Goal: Task Accomplishment & Management: Complete application form

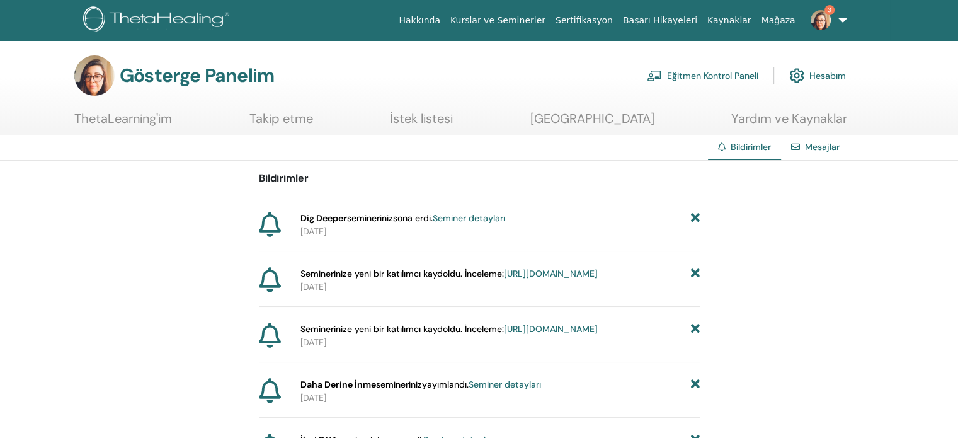
click at [496, 216] on font "Seminer detayları" at bounding box center [469, 217] width 72 height 11
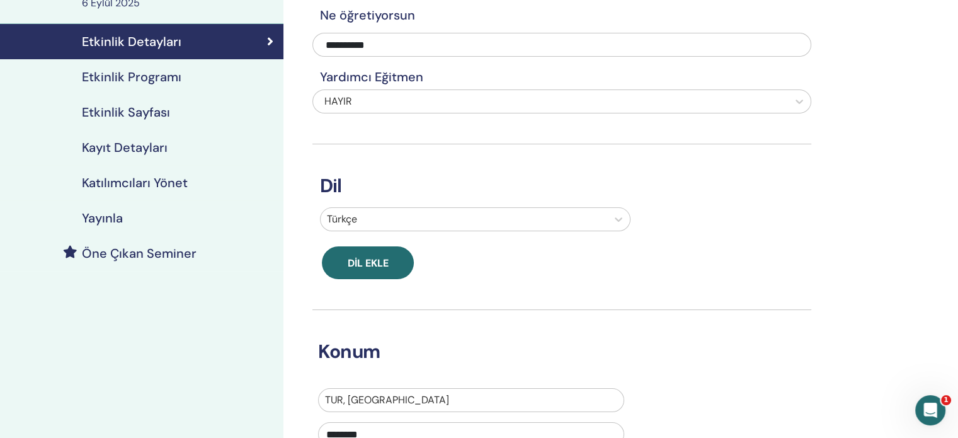
click at [173, 176] on font "Katılımcıları Yönet" at bounding box center [135, 182] width 106 height 16
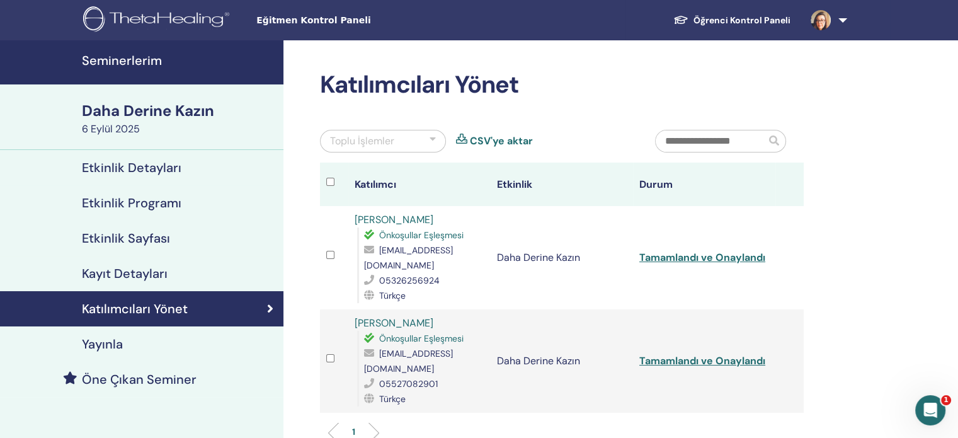
click at [773, 18] on font "Öğrenci Kontrol Paneli" at bounding box center [742, 19] width 97 height 11
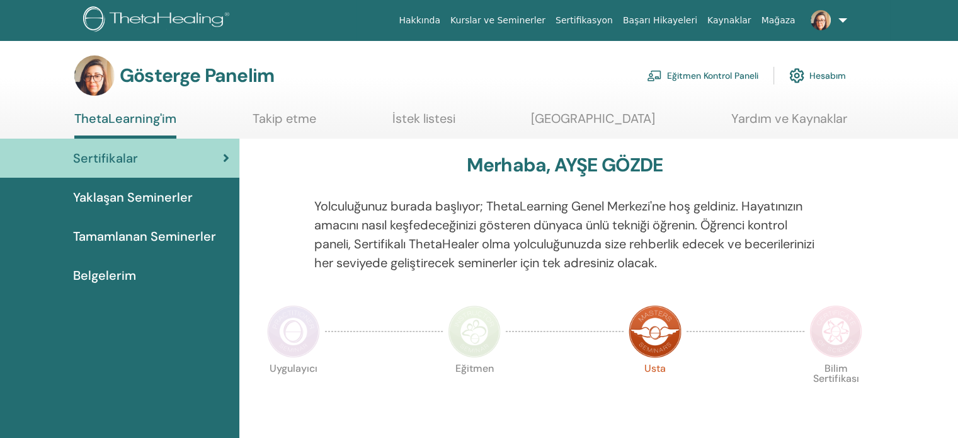
click at [698, 71] on font "Eğitmen Kontrol Paneli" at bounding box center [712, 76] width 91 height 11
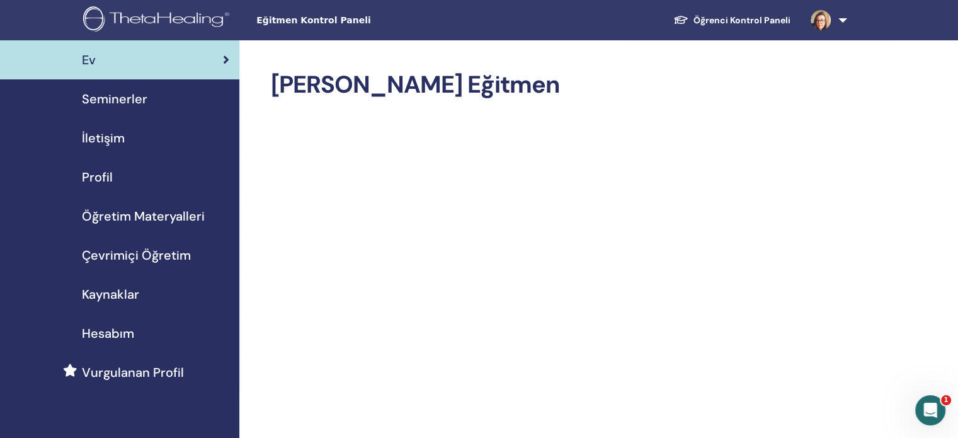
click at [129, 107] on font "Seminerler" at bounding box center [115, 99] width 66 height 16
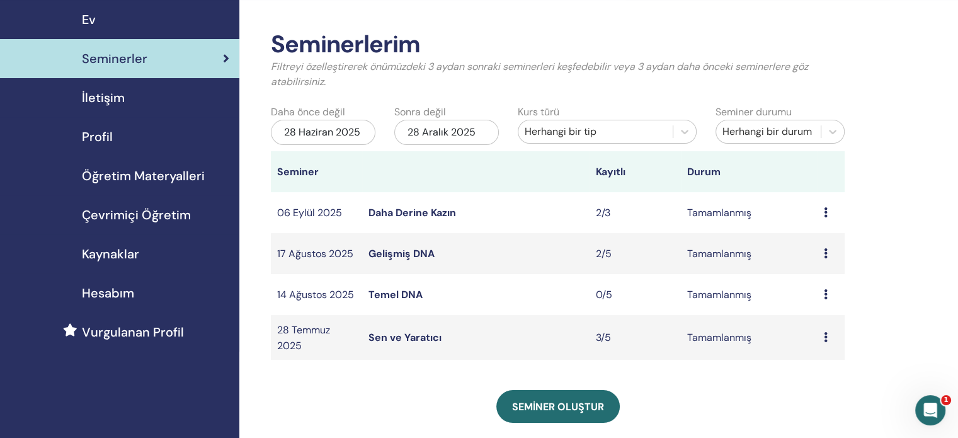
scroll to position [63, 0]
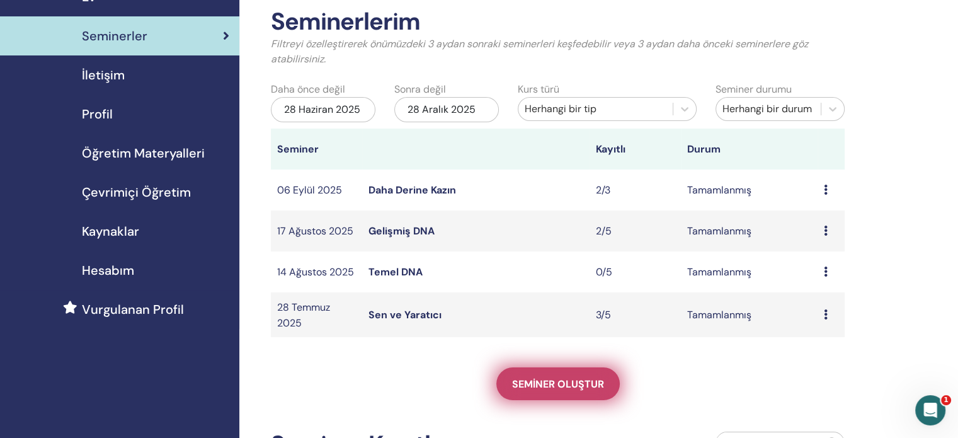
click at [586, 395] on link "Seminer oluştur" at bounding box center [557, 383] width 123 height 33
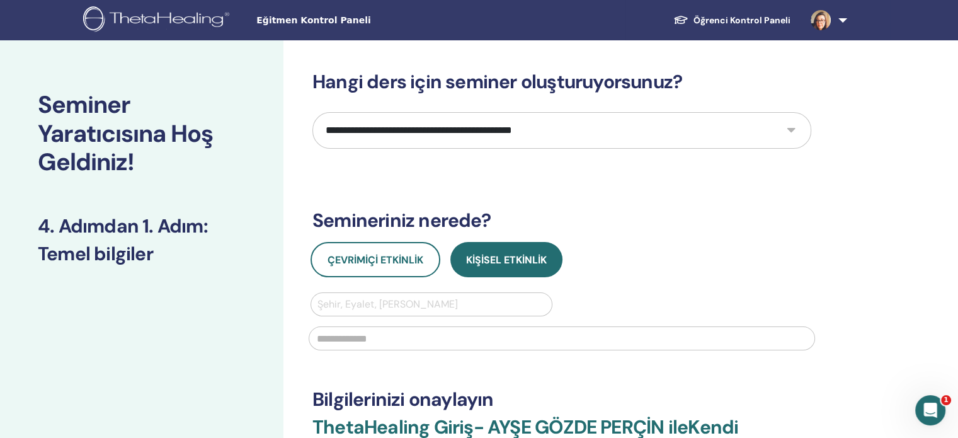
click at [403, 126] on select "**********" at bounding box center [561, 130] width 499 height 37
select select "****"
click at [312, 112] on select "**********" at bounding box center [561, 130] width 499 height 37
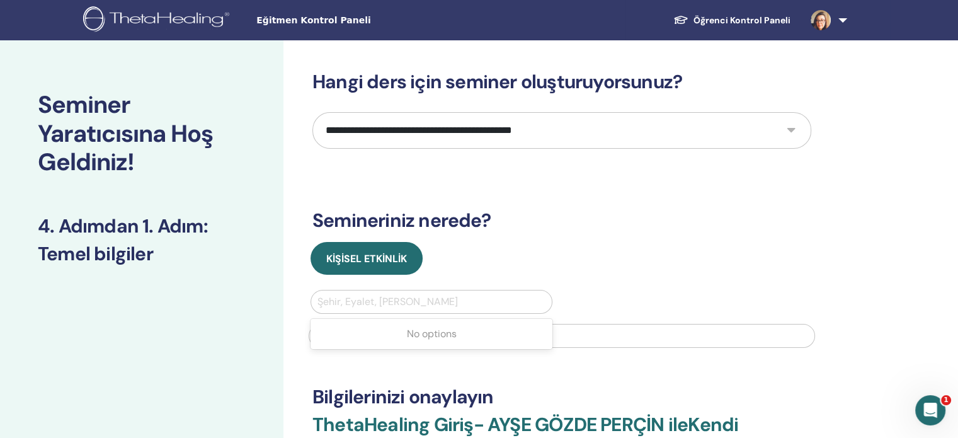
click at [370, 300] on div at bounding box center [431, 302] width 228 height 18
type input "********"
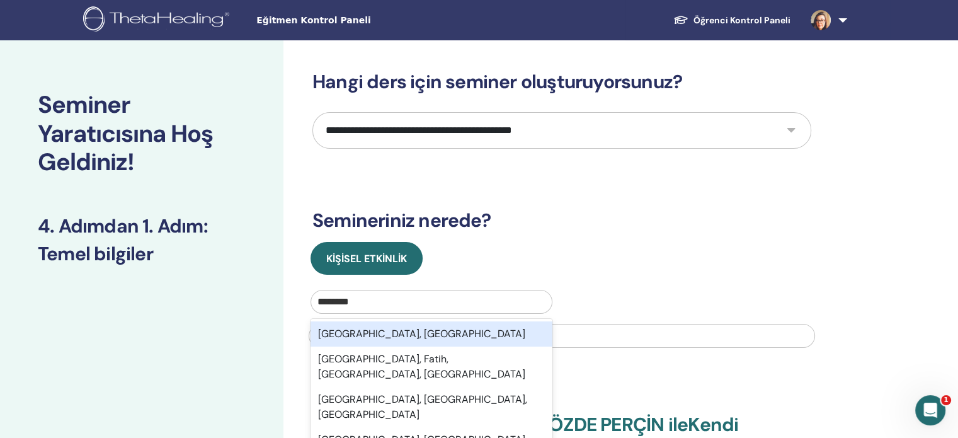
click at [466, 322] on div "İstanbul, TUR" at bounding box center [432, 333] width 242 height 25
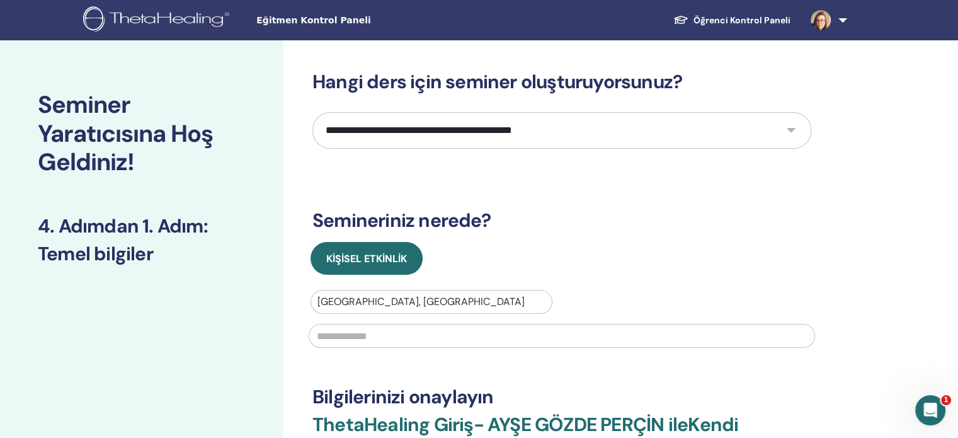
click at [460, 336] on input "text" at bounding box center [562, 336] width 506 height 24
type input "********"
click at [437, 123] on select "**********" at bounding box center [561, 130] width 499 height 37
click at [650, 290] on div "İstanbul, TUR ********" at bounding box center [562, 323] width 522 height 66
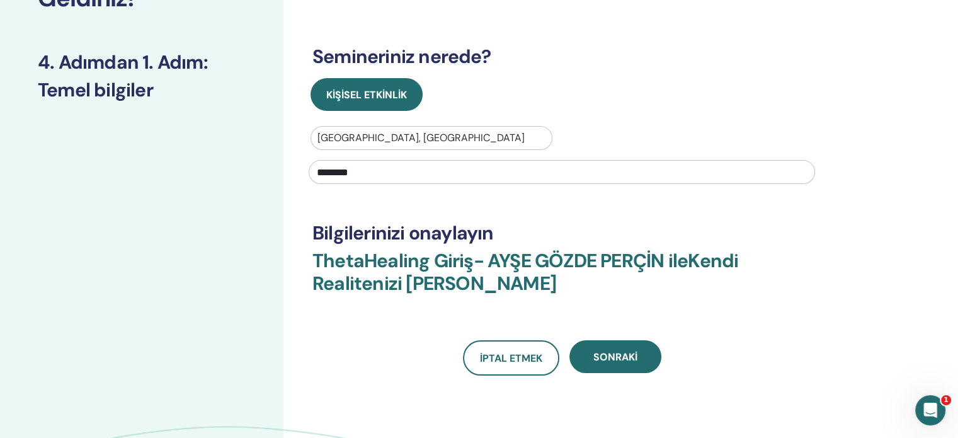
scroll to position [315, 0]
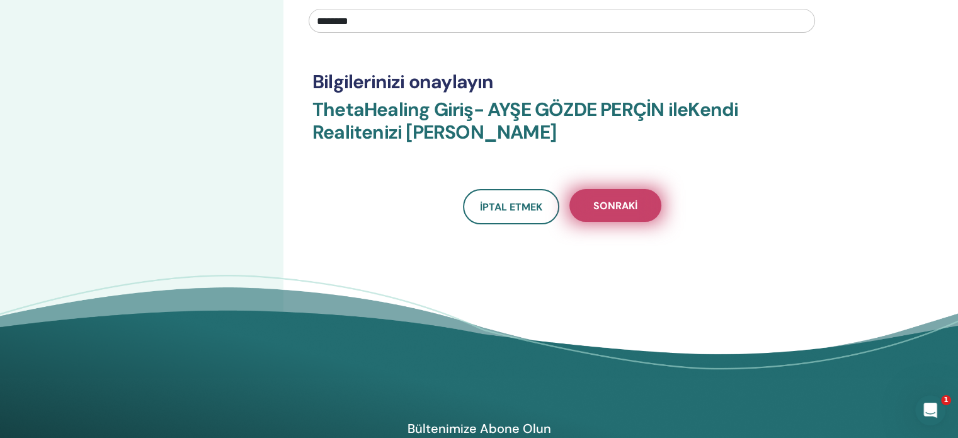
click at [626, 211] on font "Sonraki" at bounding box center [615, 205] width 44 height 13
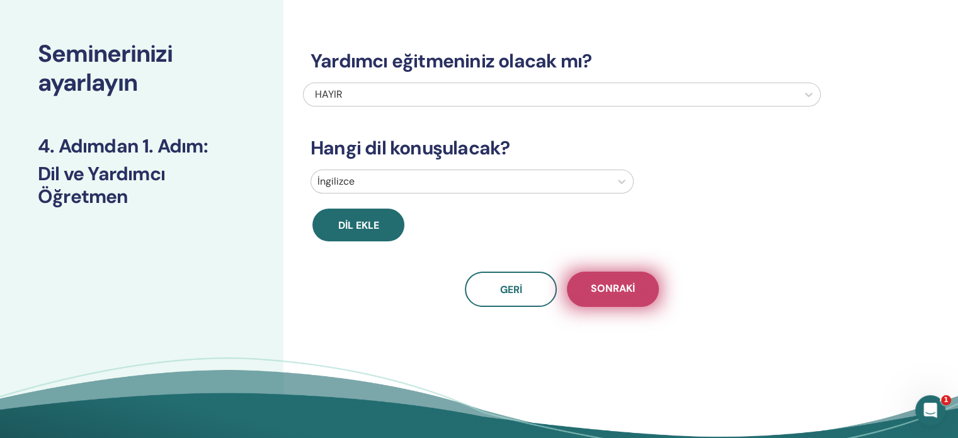
scroll to position [0, 0]
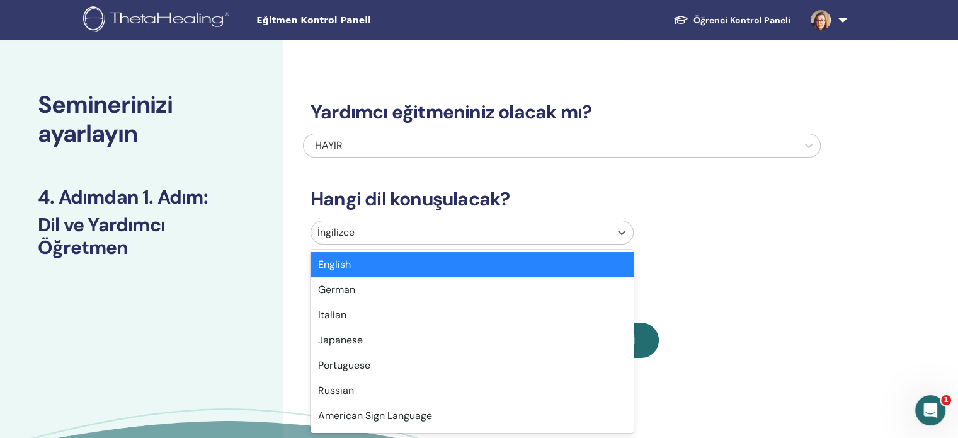
click at [496, 226] on div at bounding box center [460, 233] width 287 height 18
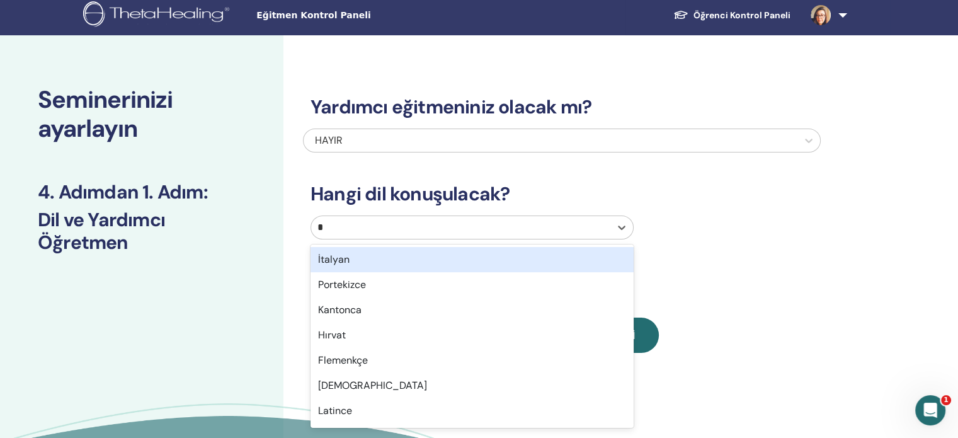
type input "**"
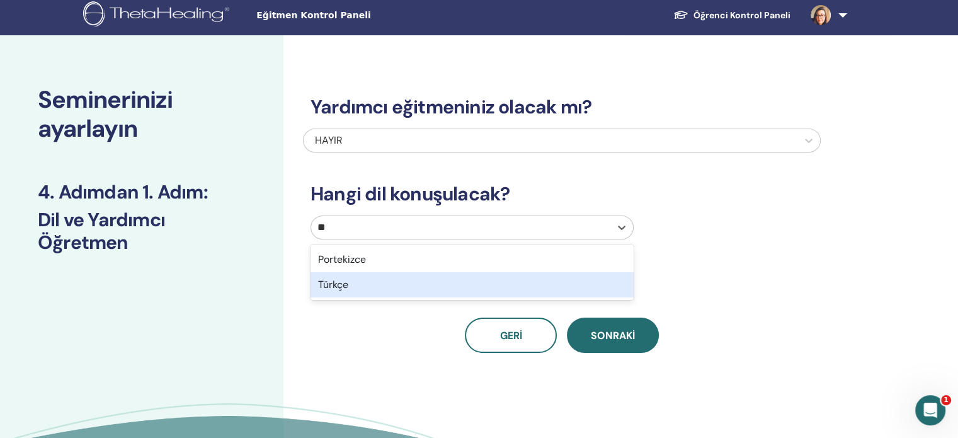
click at [442, 287] on div "Türkçe" at bounding box center [472, 284] width 323 height 25
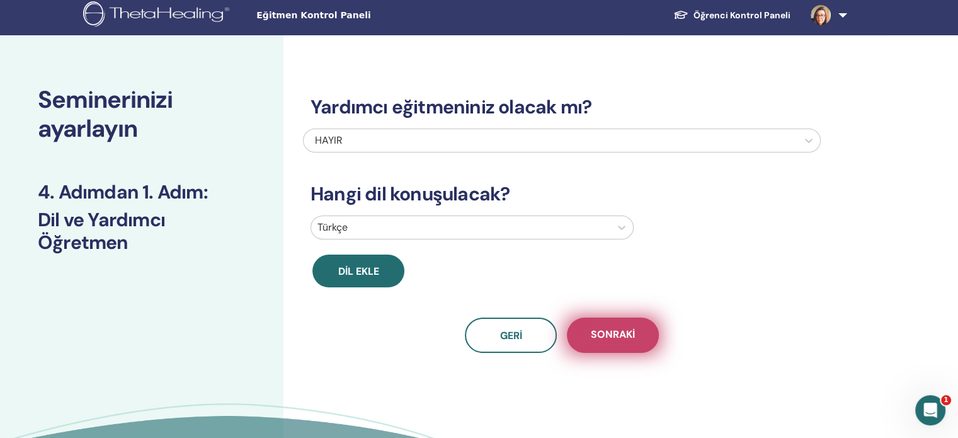
click at [649, 338] on button "Sonraki" at bounding box center [613, 334] width 92 height 35
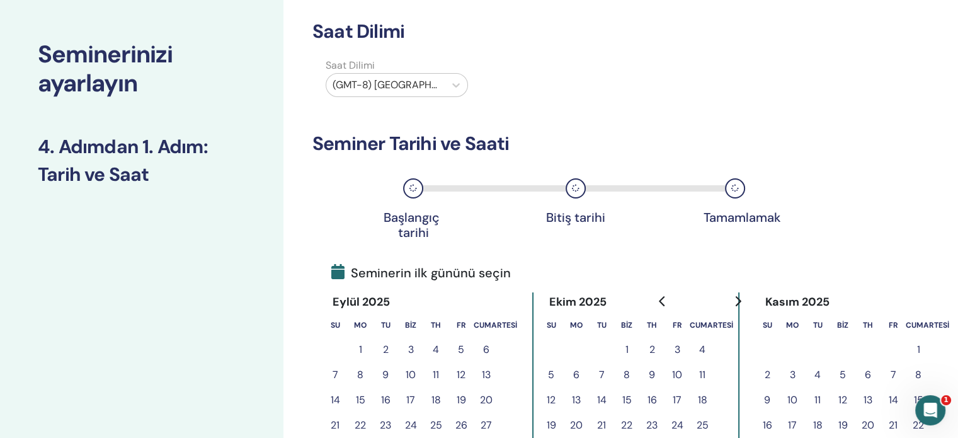
scroll to position [131, 0]
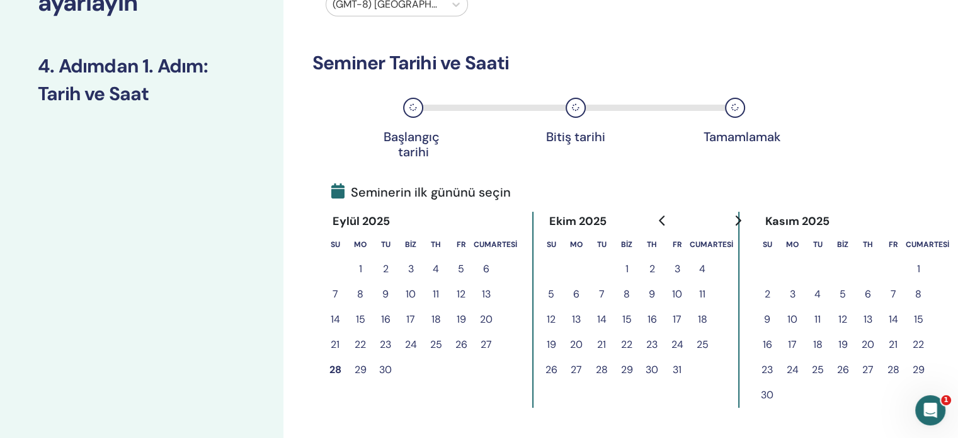
click at [332, 367] on font "28" at bounding box center [335, 369] width 12 height 13
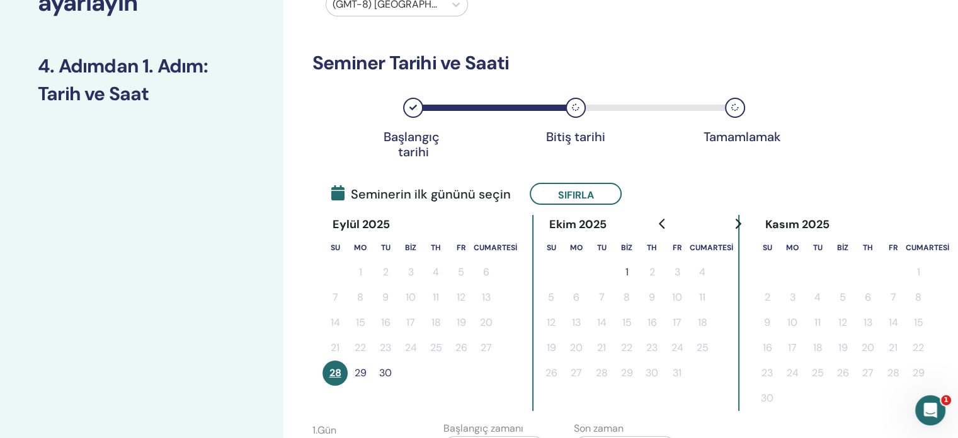
click at [355, 370] on font "29" at bounding box center [361, 372] width 12 height 13
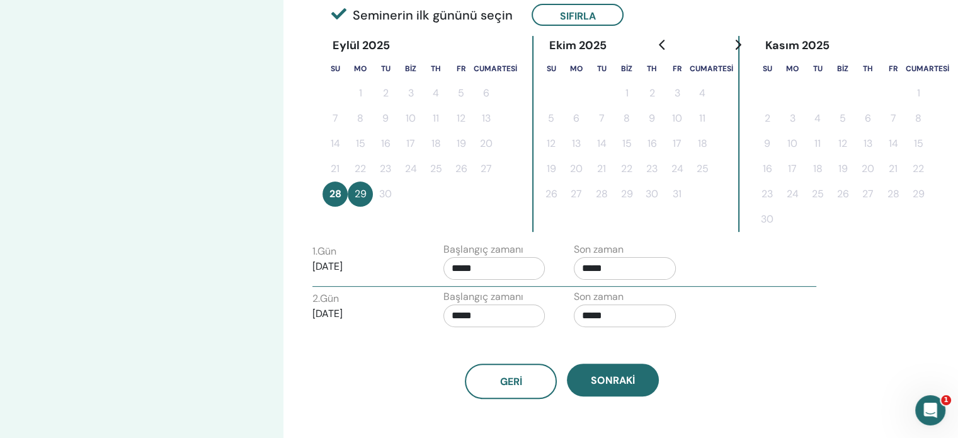
scroll to position [446, 0]
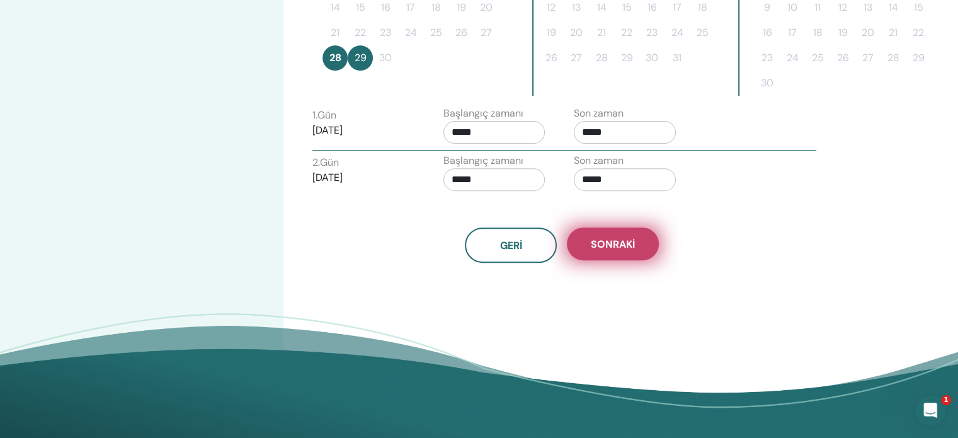
click at [611, 254] on button "Sonraki" at bounding box center [613, 243] width 92 height 33
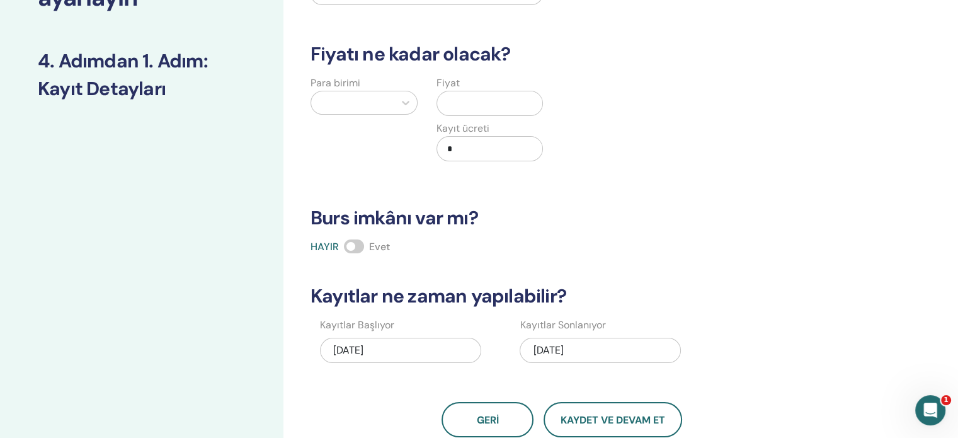
scroll to position [131, 0]
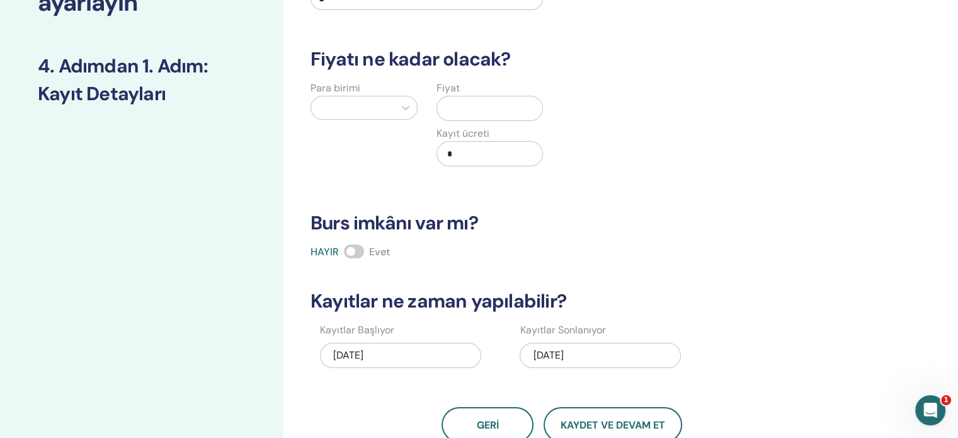
click at [420, 117] on div "Para birimi" at bounding box center [364, 131] width 126 height 101
click at [404, 108] on icon at bounding box center [406, 108] width 8 height 4
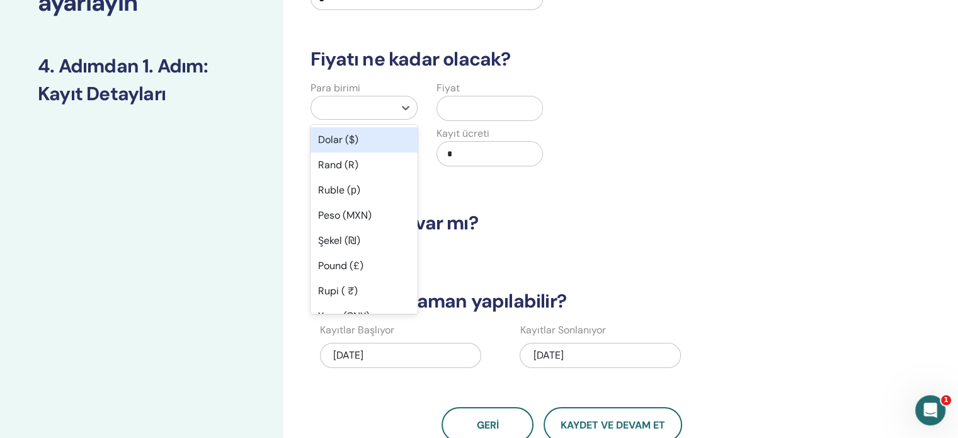
click at [372, 145] on div "Dolar ($)" at bounding box center [364, 139] width 107 height 25
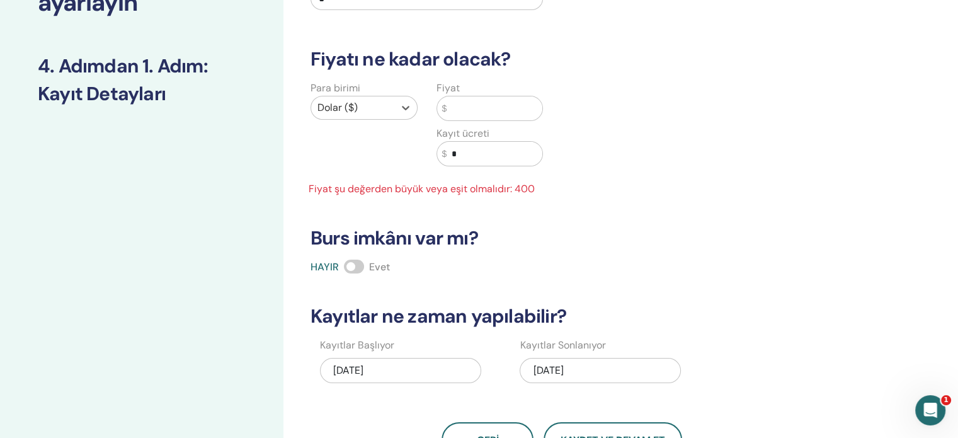
click at [476, 112] on input "text" at bounding box center [495, 108] width 96 height 24
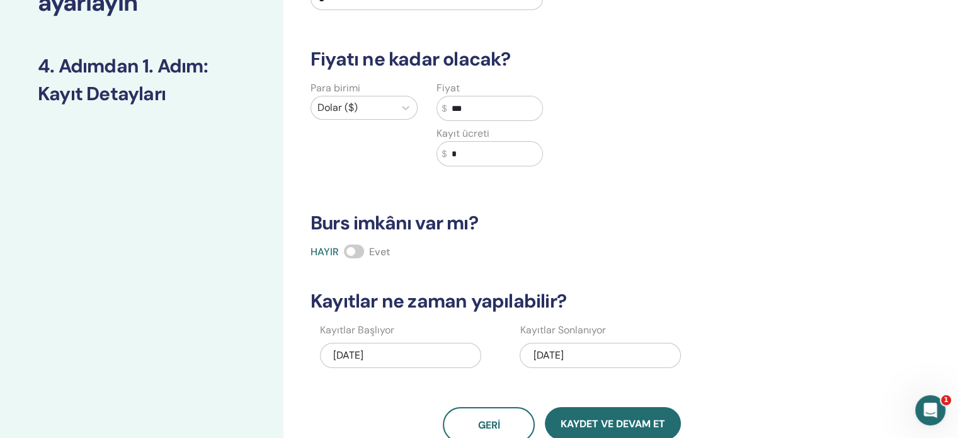
type input "***"
click at [649, 151] on div "Para birimi Dolar ($) Fiyat $ *** Kayıt ücreti $ *" at bounding box center [553, 131] width 518 height 101
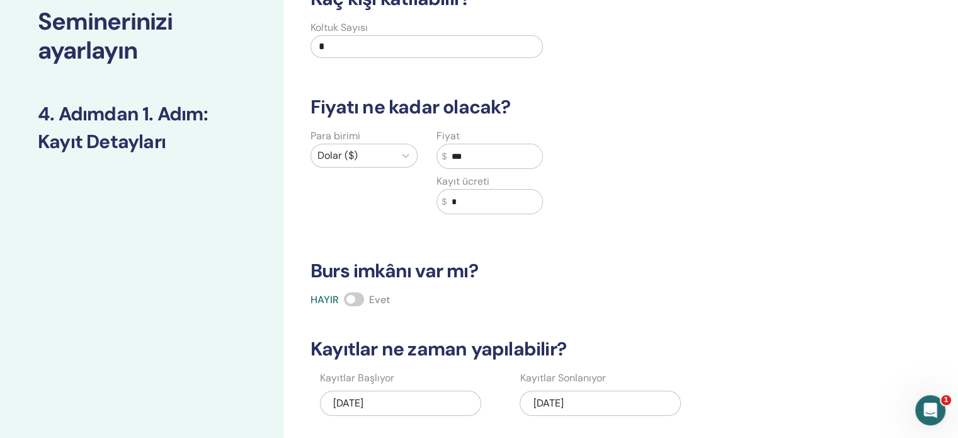
scroll to position [0, 0]
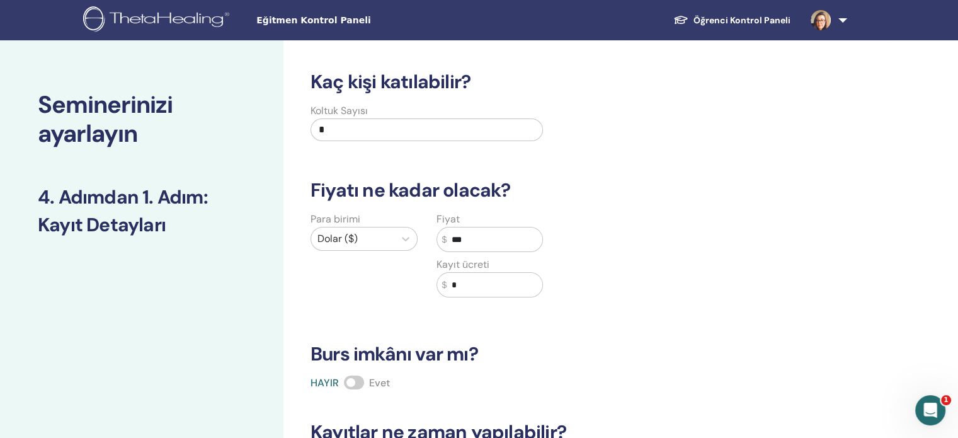
click at [396, 133] on input "*" at bounding box center [427, 129] width 232 height 23
type input "*"
click at [779, 200] on h3 "Fiyatı ne kadar olacak?" at bounding box center [562, 190] width 518 height 23
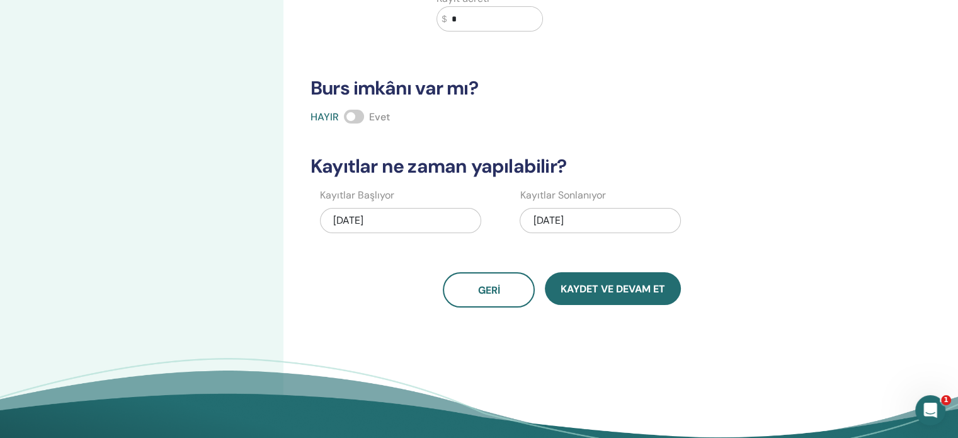
scroll to position [441, 0]
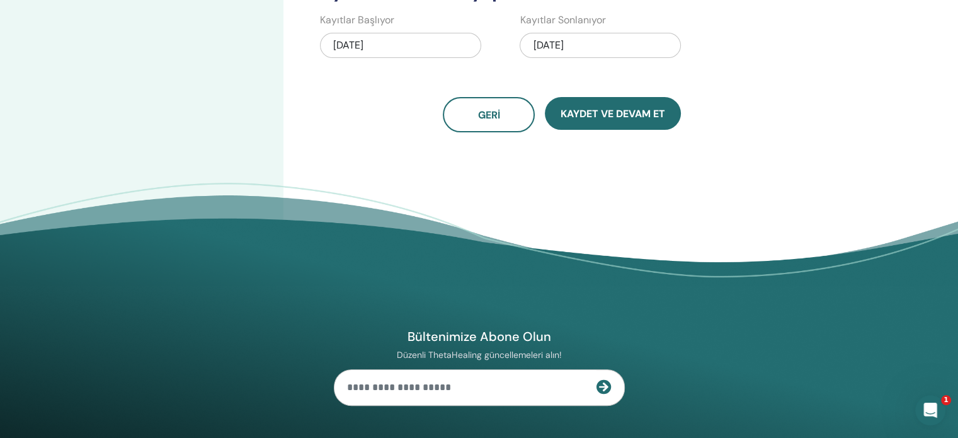
click at [649, 130] on div "Kaydet ve Devam Et" at bounding box center [613, 114] width 136 height 35
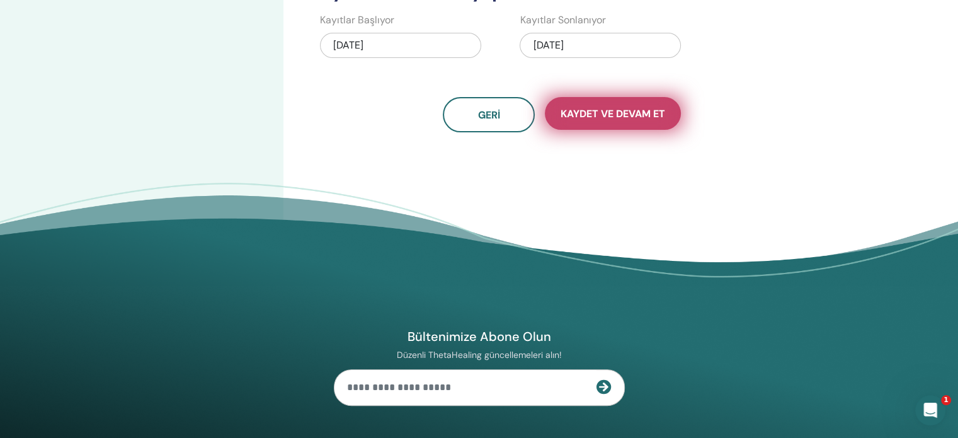
click at [651, 118] on font "Kaydet ve Devam Et" at bounding box center [613, 113] width 105 height 13
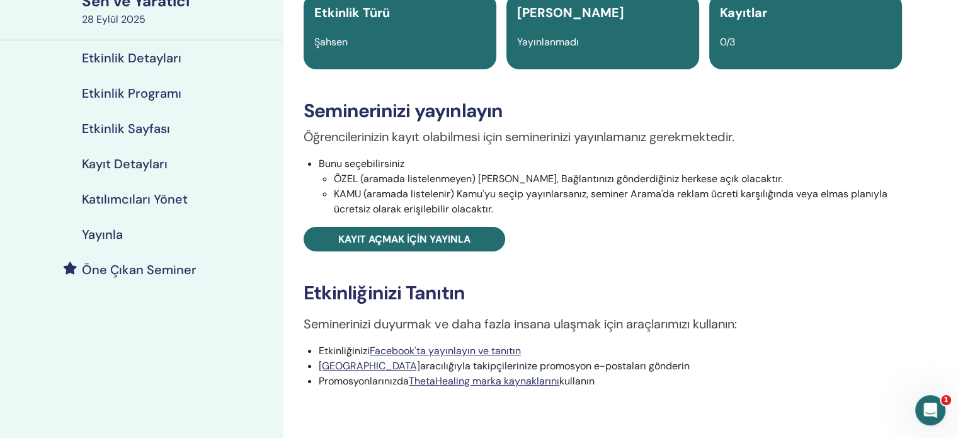
scroll to position [126, 0]
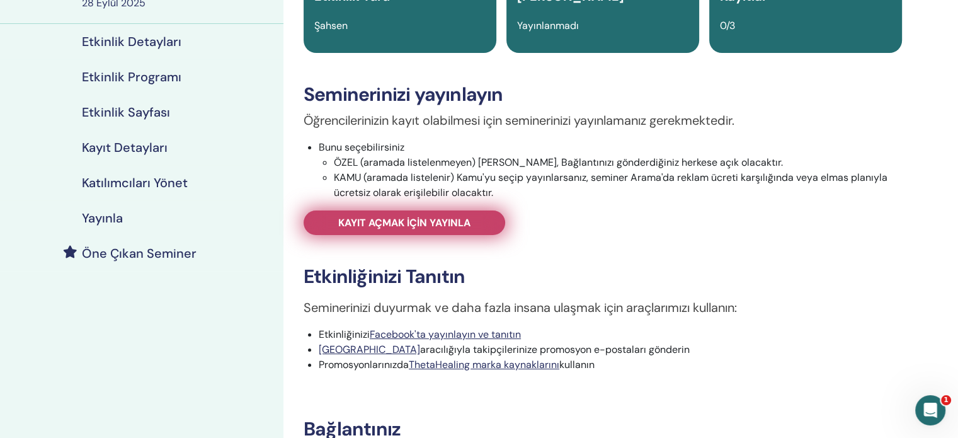
click at [387, 232] on link "Kayıt açmak için yayınla" at bounding box center [405, 222] width 202 height 25
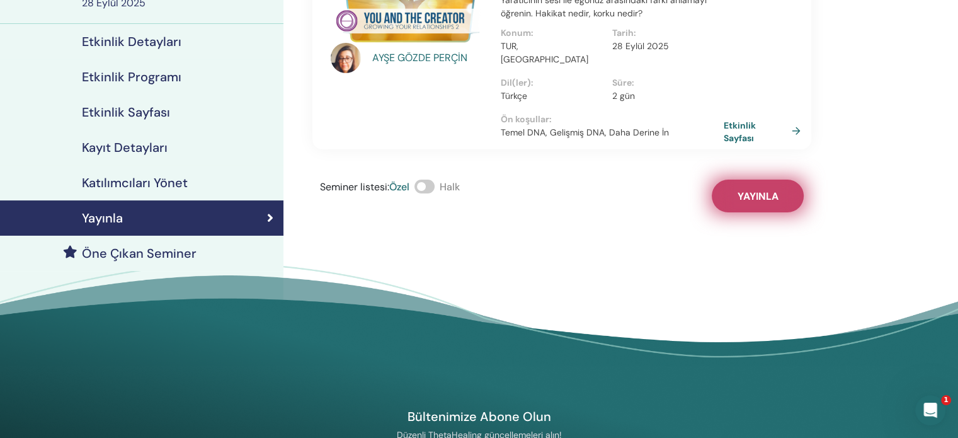
click at [750, 190] on font "Yayınla" at bounding box center [758, 196] width 41 height 13
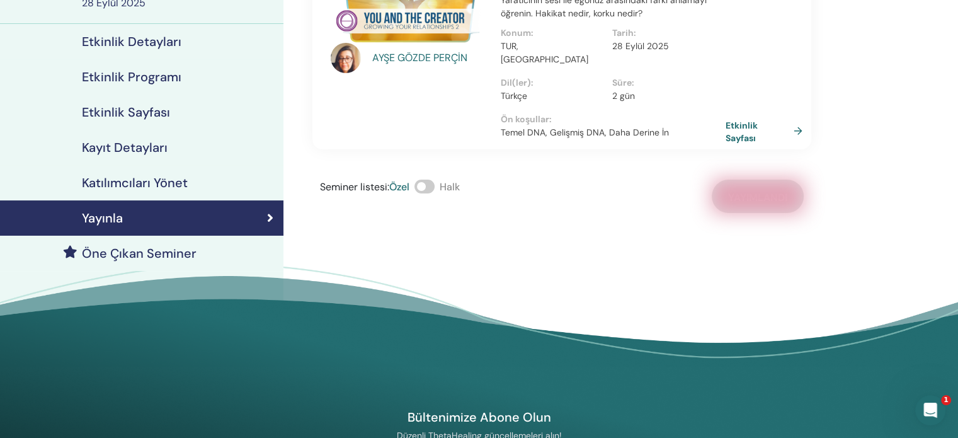
click at [748, 122] on font "Etkinlik Sayfası" at bounding box center [742, 131] width 32 height 23
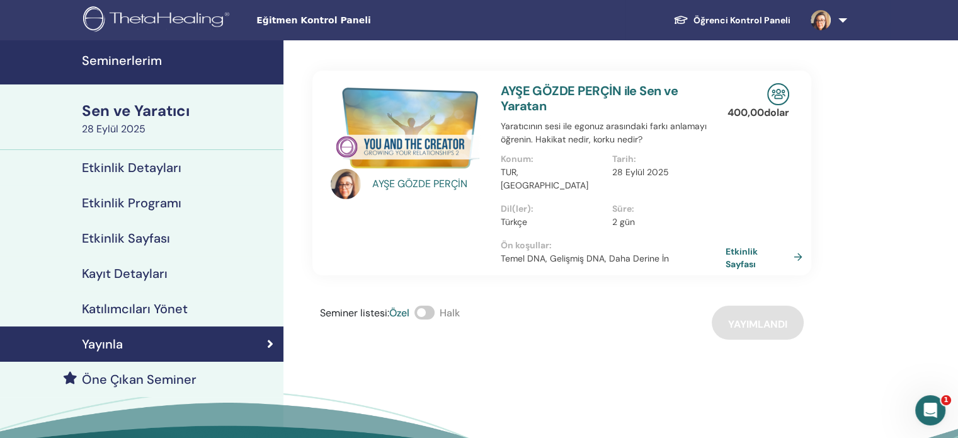
click at [741, 248] on font "Etkinlik Sayfası" at bounding box center [742, 257] width 32 height 23
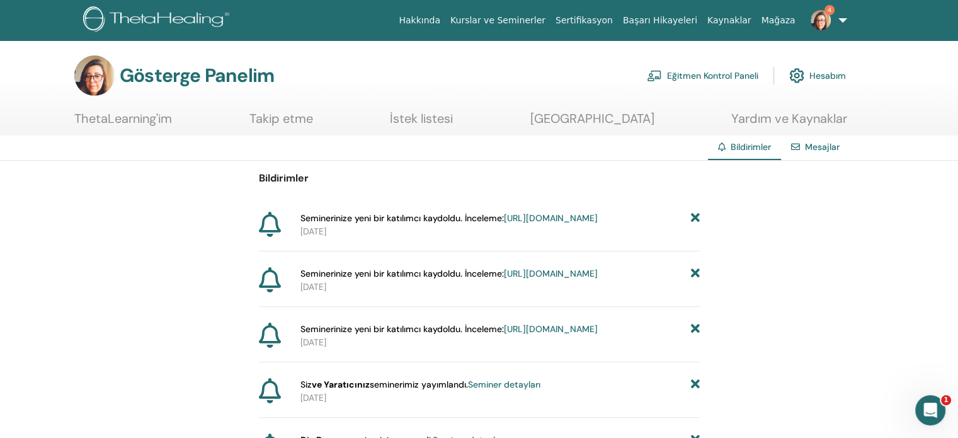
click at [504, 224] on font "https://member.thetahealing.com/instructor/seminar/378715/attendees" at bounding box center [551, 217] width 94 height 11
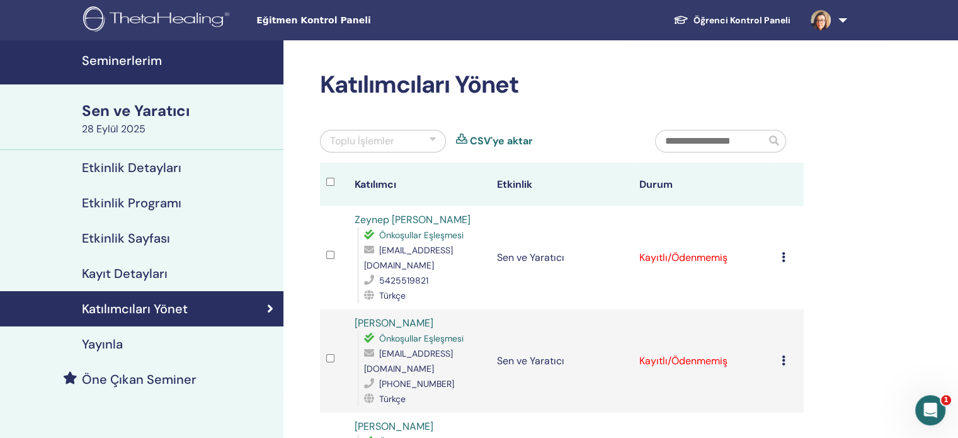
click at [786, 253] on div "Kaydı İptal Et Otomatik onaylama yapmayın Ödendi olarak işaretle Ödenmemiş olar…" at bounding box center [790, 257] width 16 height 15
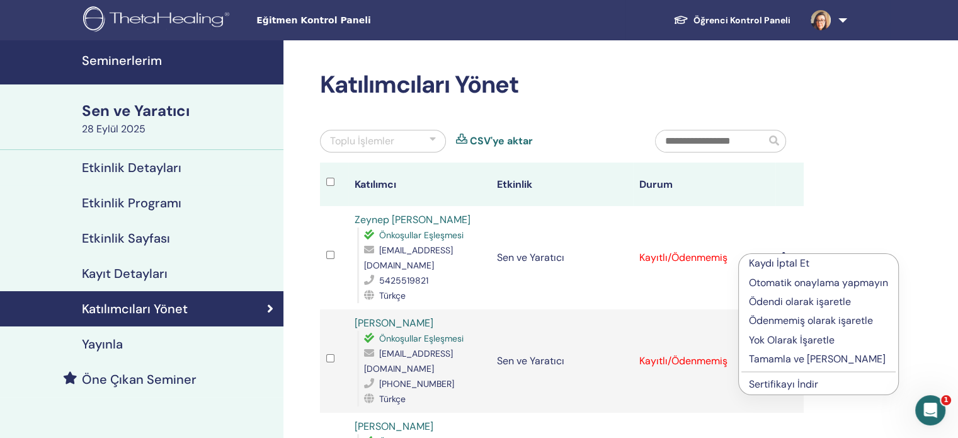
click at [778, 360] on font "Tamamla ve [PERSON_NAME]" at bounding box center [817, 358] width 137 height 13
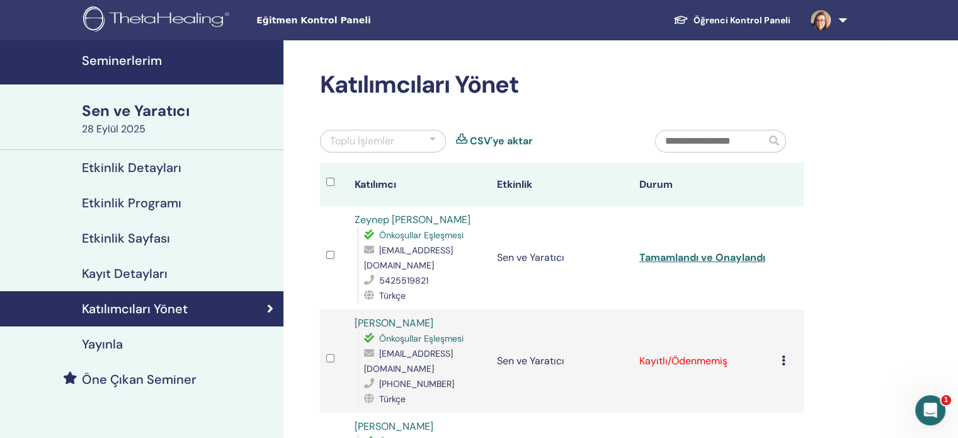
click at [782, 357] on icon at bounding box center [784, 360] width 4 height 10
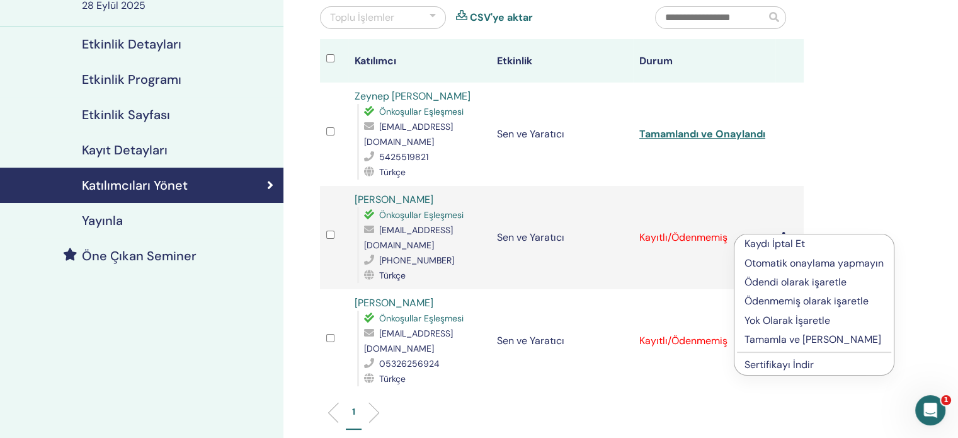
scroll to position [126, 0]
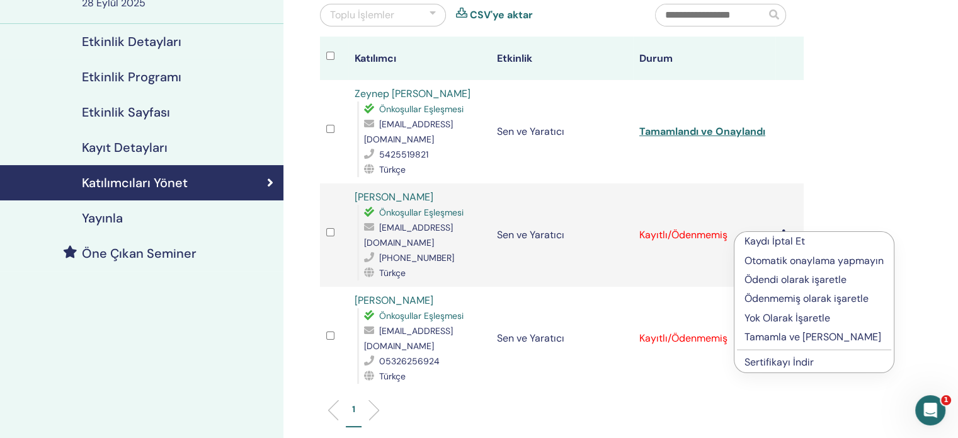
click at [801, 333] on font "Tamamla ve Onayla" at bounding box center [813, 336] width 137 height 13
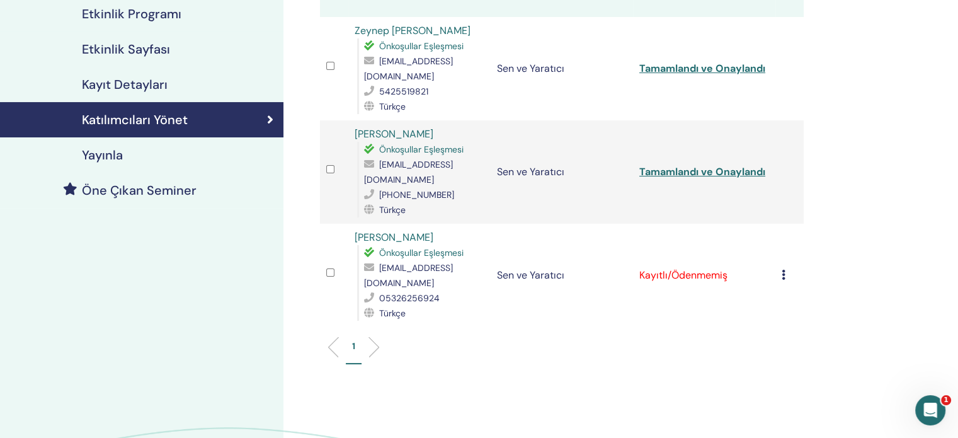
click at [786, 268] on div "Kaydı İptal Et Otomatik onaylama yapmayın Ödendi olarak işaretle Ödenmemiş olar…" at bounding box center [790, 275] width 16 height 15
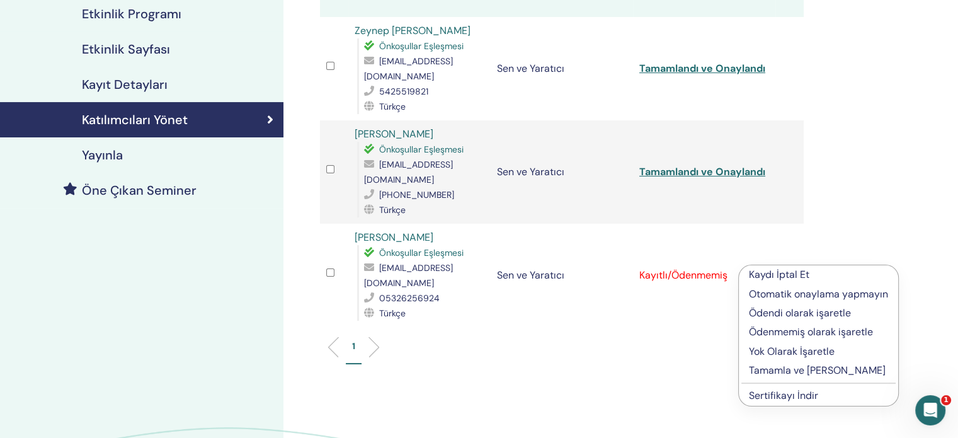
click at [774, 368] on font "Tamamla ve [PERSON_NAME]" at bounding box center [817, 369] width 137 height 13
